Goal: Transaction & Acquisition: Obtain resource

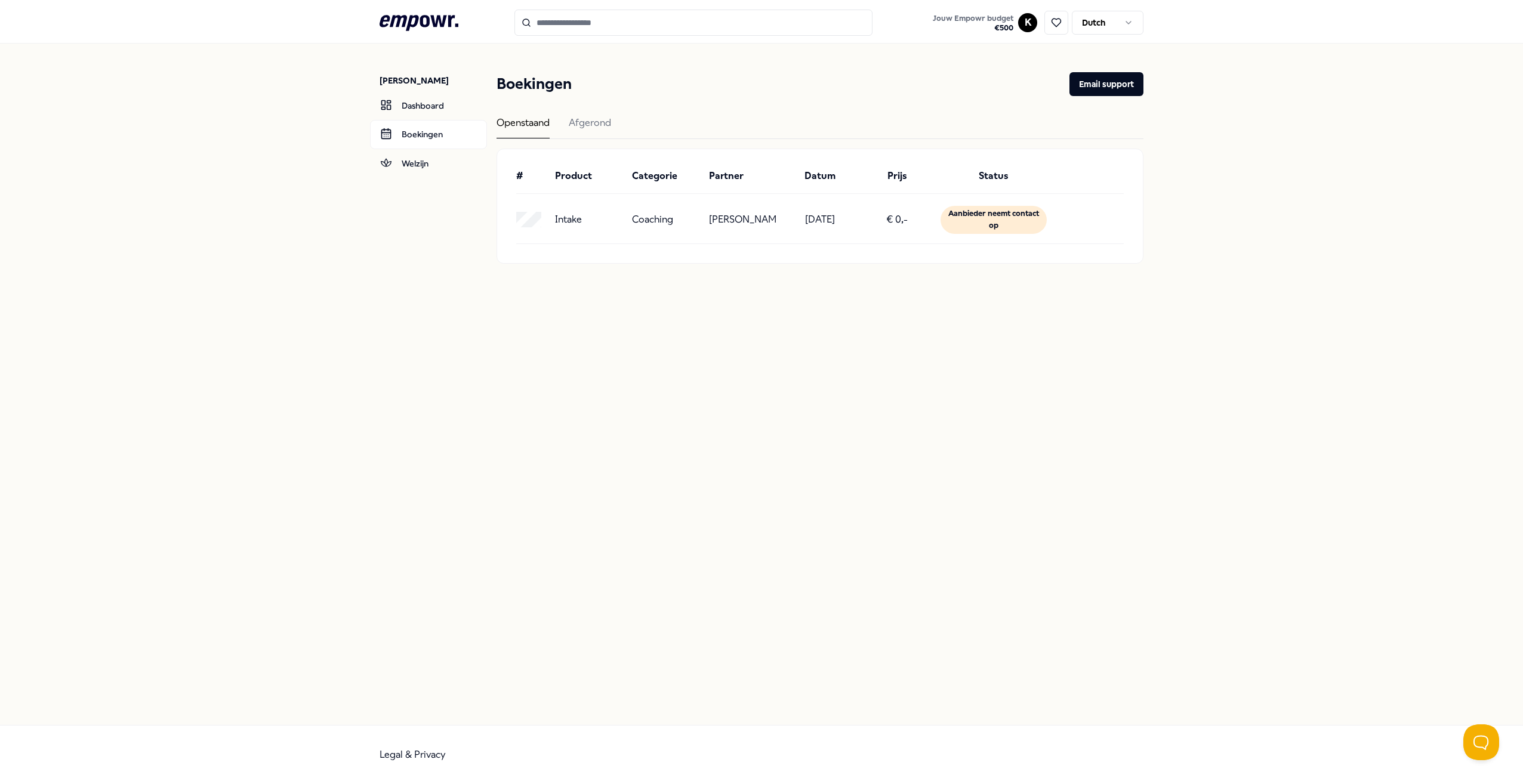
click at [779, 356] on div "[PERSON_NAME] Dashboard Boekingen Welzijn Boekingen Email support Openstaand Af…" at bounding box center [761, 384] width 1523 height 681
click at [831, 219] on p "[DATE]" at bounding box center [820, 219] width 30 height 15
click at [689, 221] on div "Coaching" at bounding box center [666, 220] width 67 height 28
drag, startPoint x: 716, startPoint y: 211, endPoint x: 764, endPoint y: 232, distance: 52.4
click at [764, 227] on p "[PERSON_NAME]" at bounding box center [742, 219] width 67 height 15
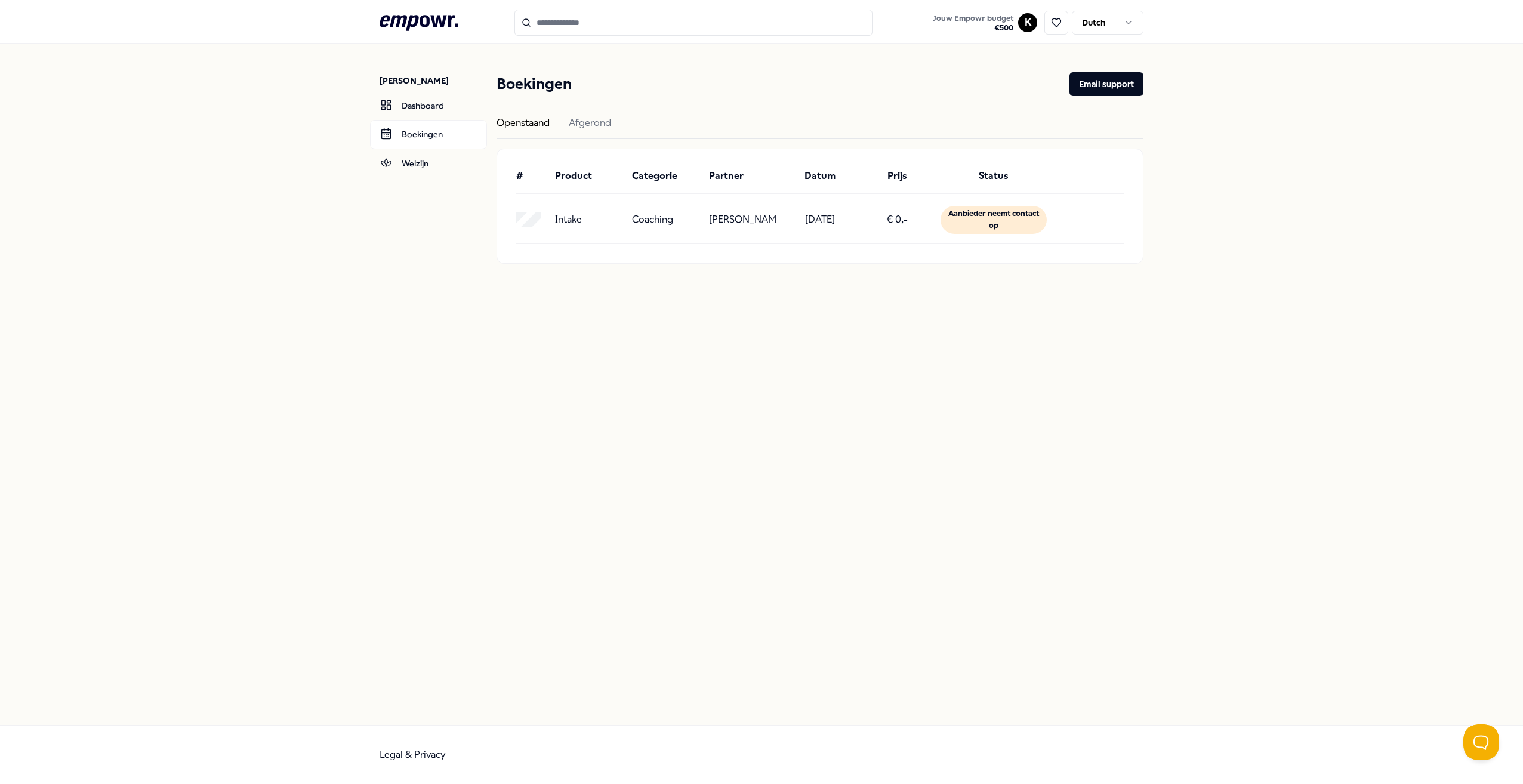
click at [674, 357] on div "[PERSON_NAME] Dashboard Boekingen Welzijn Boekingen Email support Openstaand Af…" at bounding box center [761, 384] width 1523 height 681
click at [1054, 23] on icon at bounding box center [1056, 23] width 11 height 11
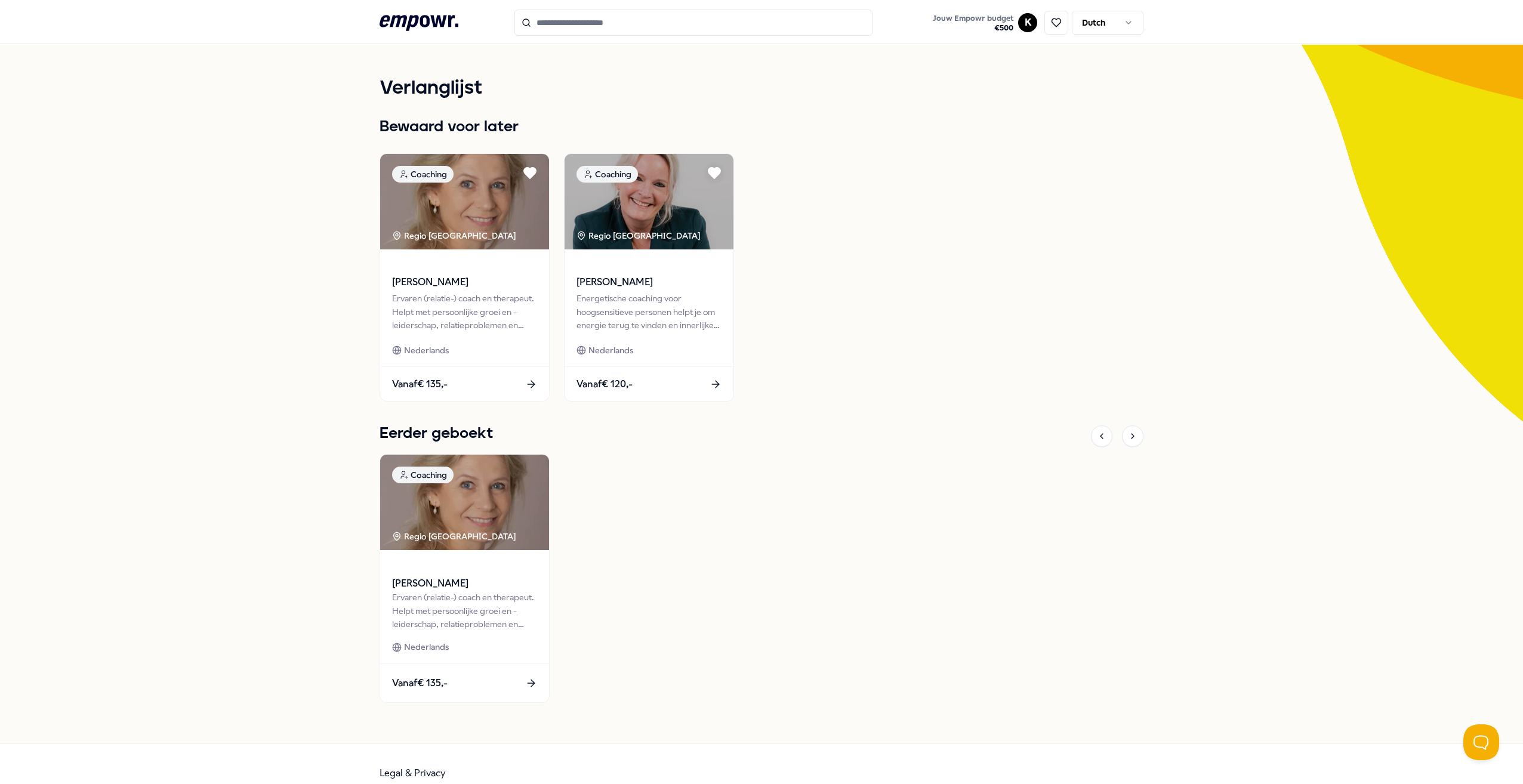
scroll to position [50, 0]
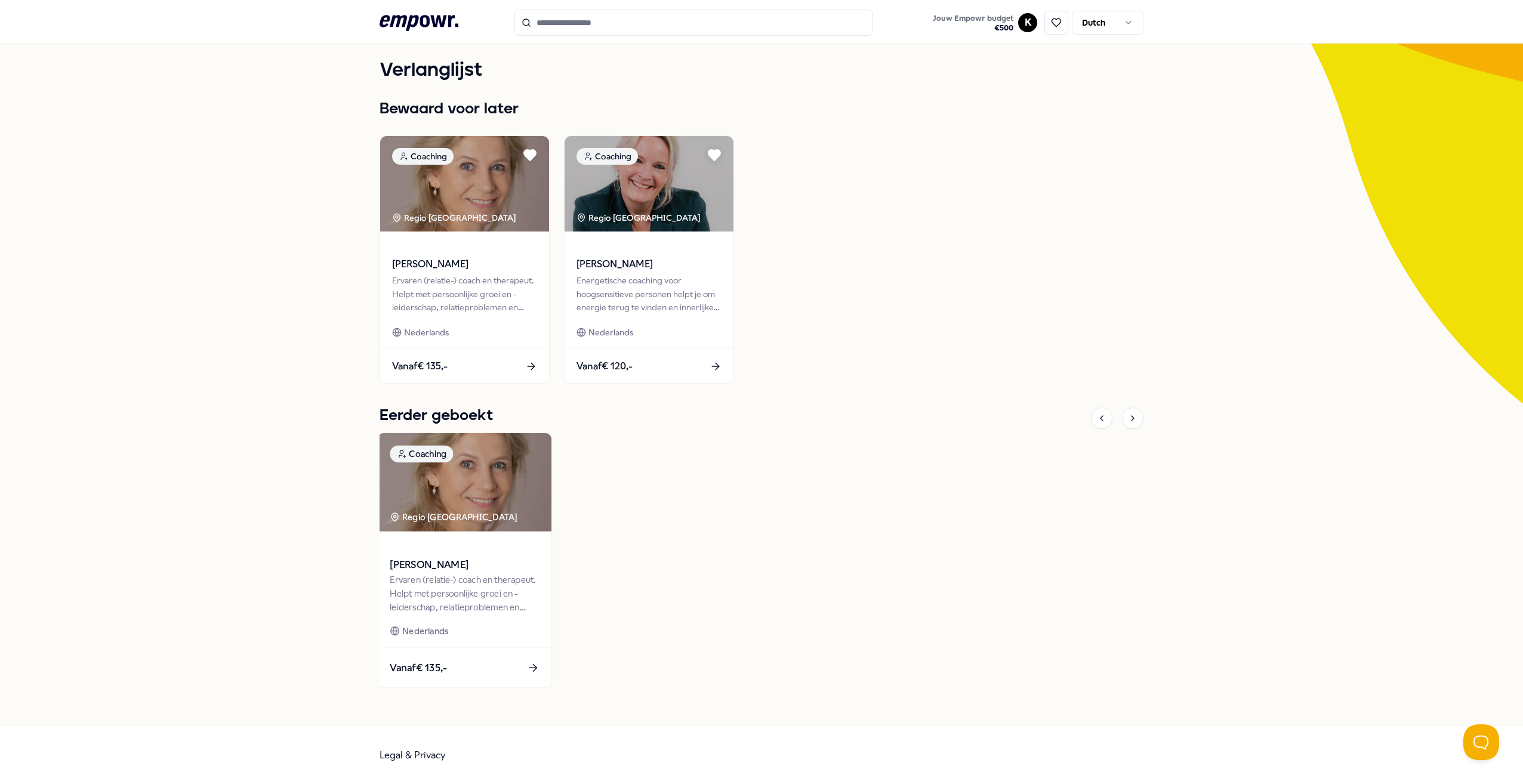
click at [516, 474] on img at bounding box center [464, 482] width 174 height 99
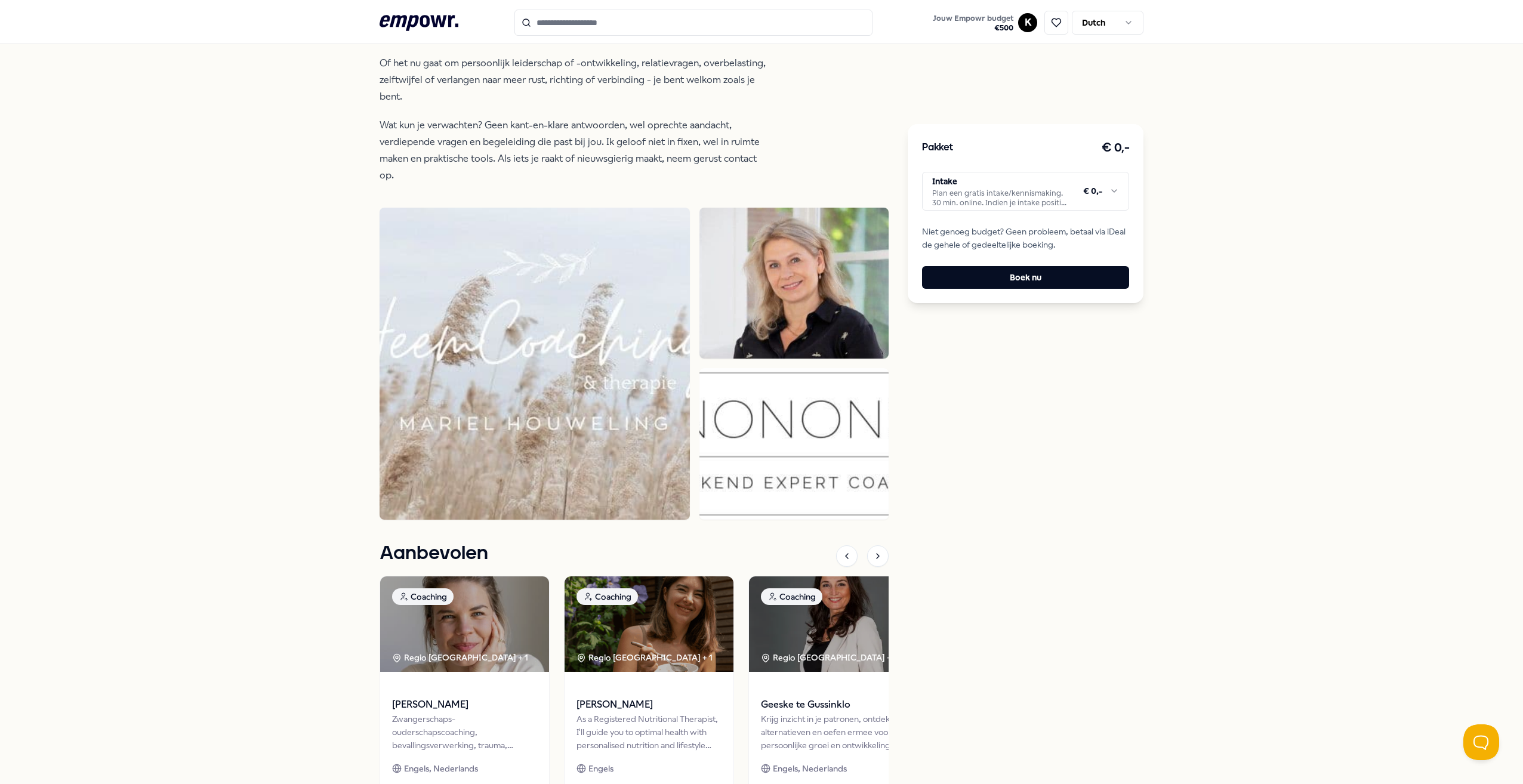
scroll to position [348, 0]
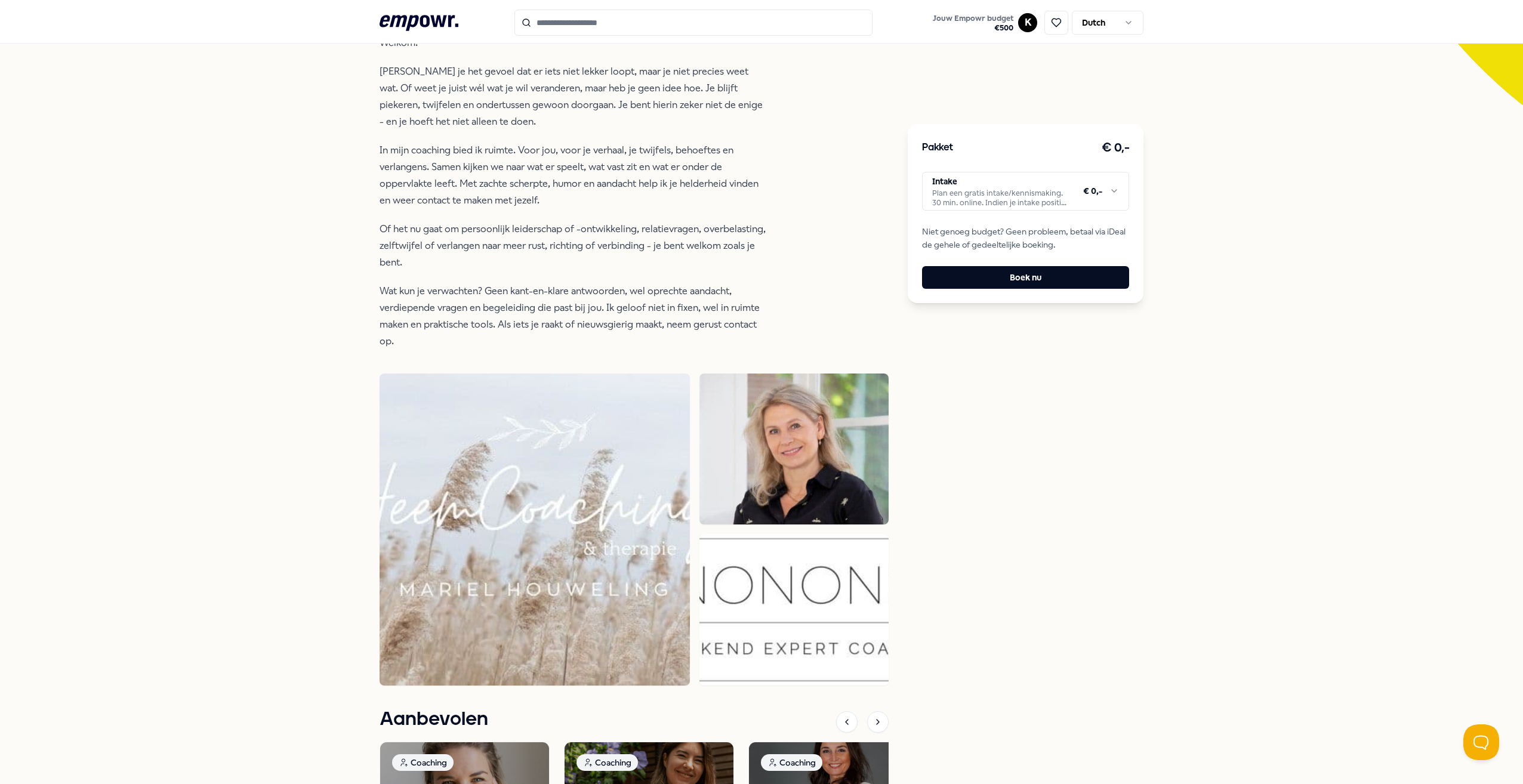
click at [818, 445] on img at bounding box center [794, 449] width 189 height 151
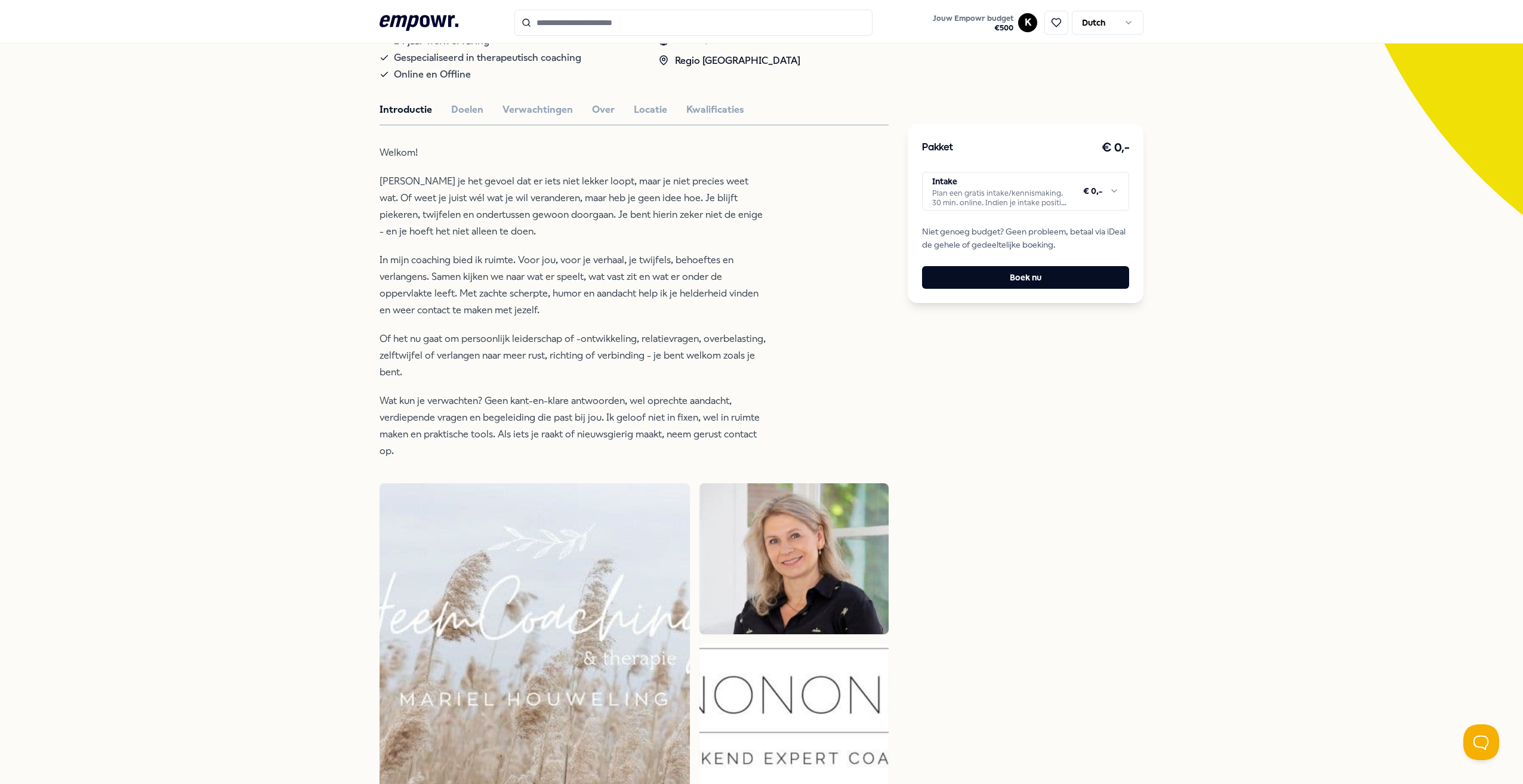
scroll to position [0, 0]
